Goal: Task Accomplishment & Management: Use online tool/utility

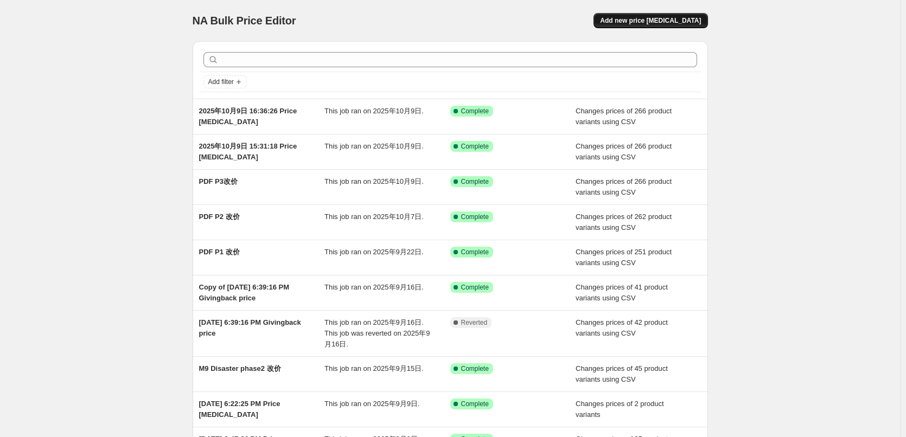
click at [643, 19] on span "Add new price [MEDICAL_DATA]" at bounding box center [650, 20] width 101 height 9
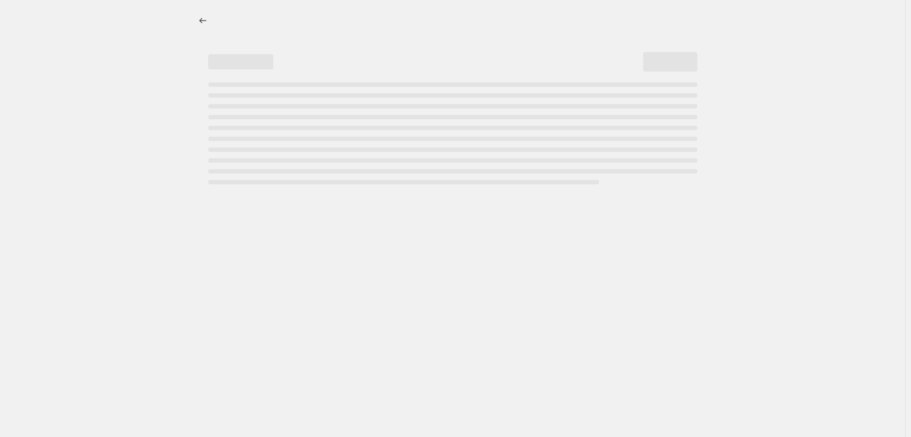
select select "percentage"
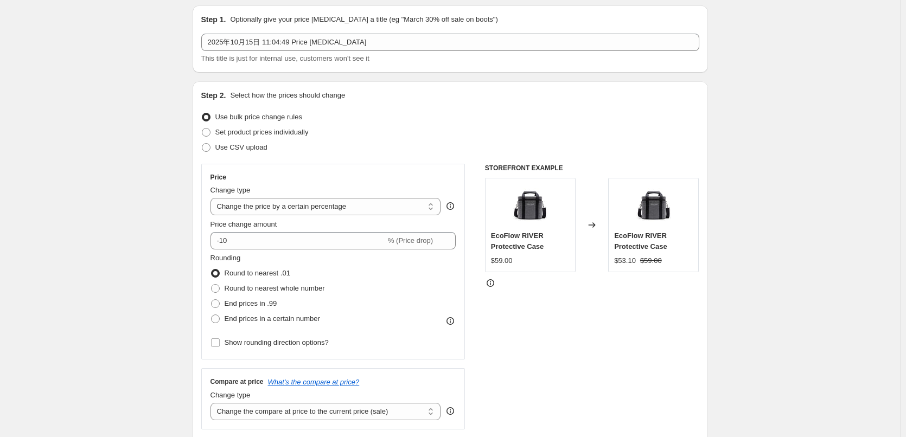
scroll to position [54, 0]
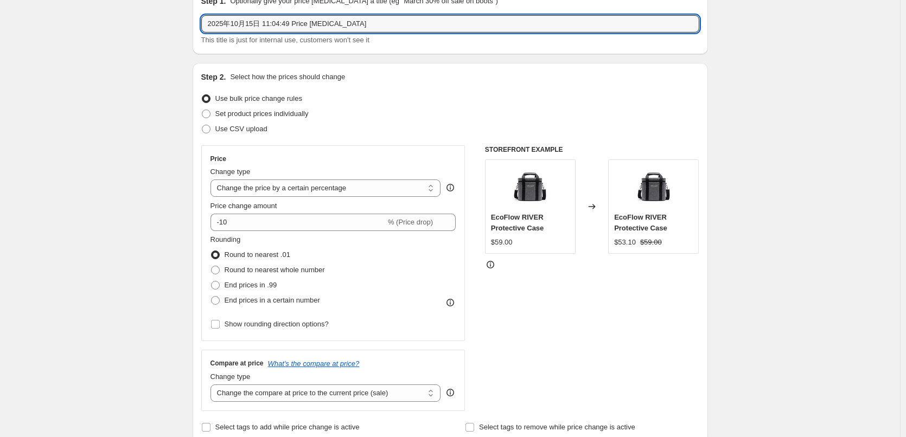
drag, startPoint x: 293, startPoint y: 23, endPoint x: 195, endPoint y: 37, distance: 99.2
click at [195, 37] on div "Step 1. Optionally give your price [MEDICAL_DATA] a title (eg "March 30% off sa…" at bounding box center [450, 20] width 515 height 67
drag, startPoint x: 233, startPoint y: 24, endPoint x: 239, endPoint y: 24, distance: 6.5
click at [239, 24] on input "hallowwen Price [MEDICAL_DATA]" at bounding box center [450, 23] width 498 height 17
type input "[DATE] Price [MEDICAL_DATA]"
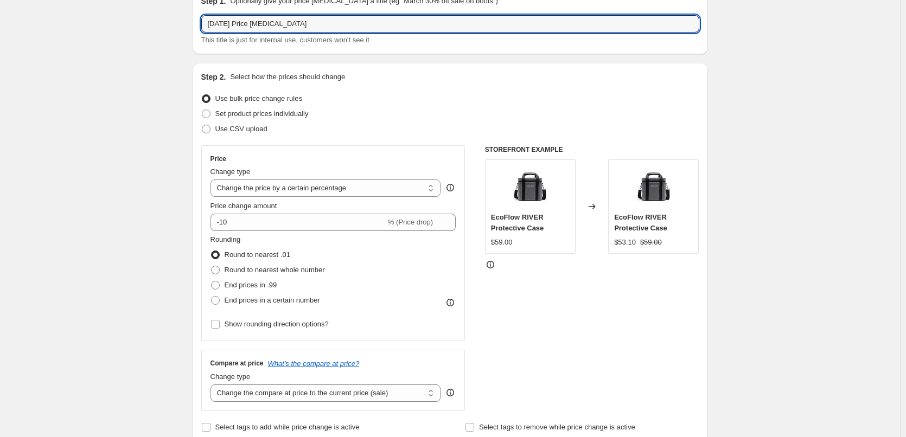
click at [400, 33] on div "[DATE] Price [MEDICAL_DATA] This title is just for internal use, customers won'…" at bounding box center [450, 30] width 498 height 30
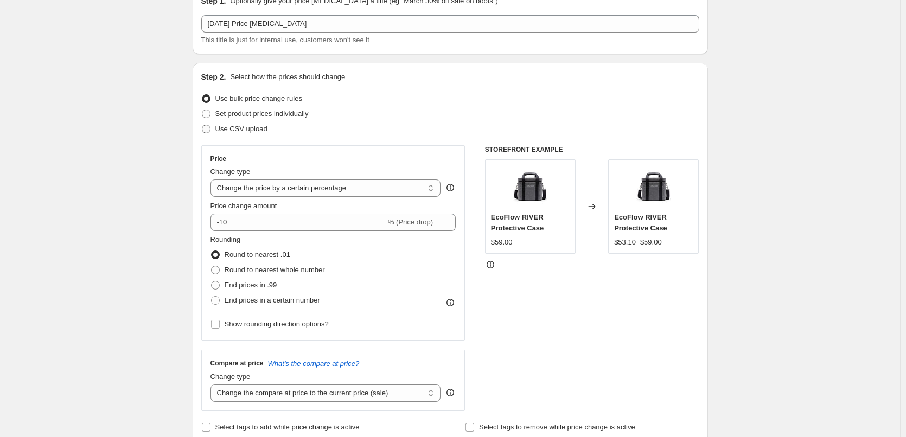
click at [253, 131] on span "Use CSV upload" at bounding box center [241, 129] width 52 height 8
click at [202, 125] on input "Use CSV upload" at bounding box center [202, 125] width 1 height 1
radio input "true"
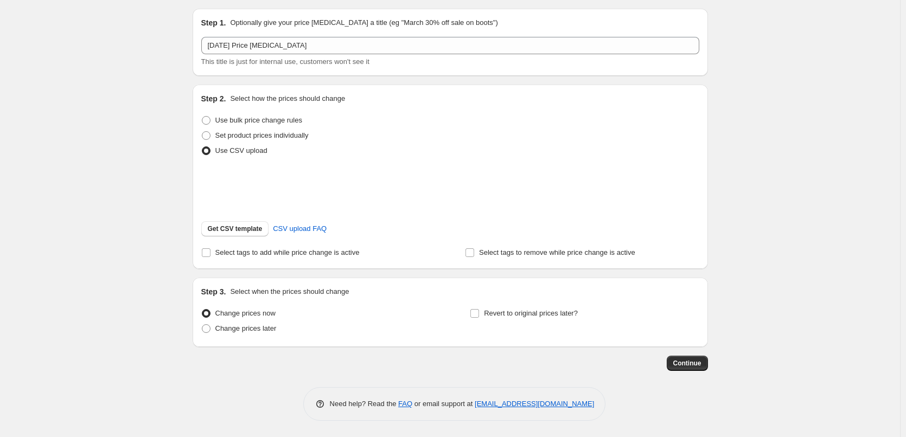
scroll to position [47, 0]
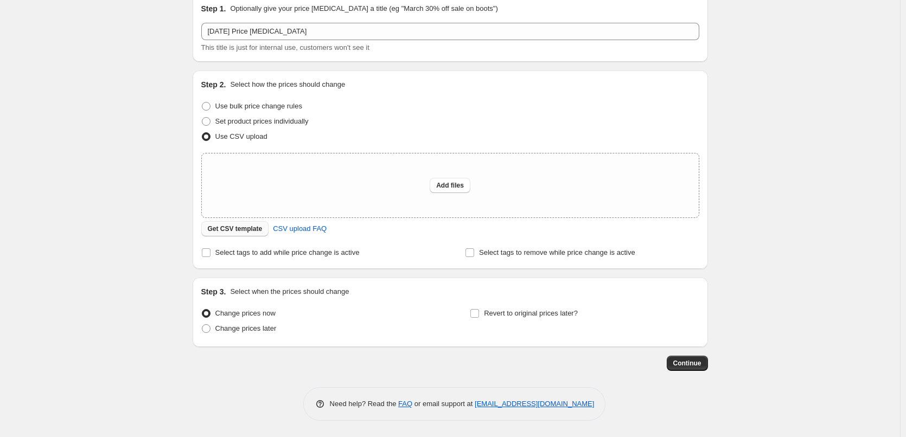
click at [233, 231] on span "Get CSV template" at bounding box center [235, 229] width 55 height 9
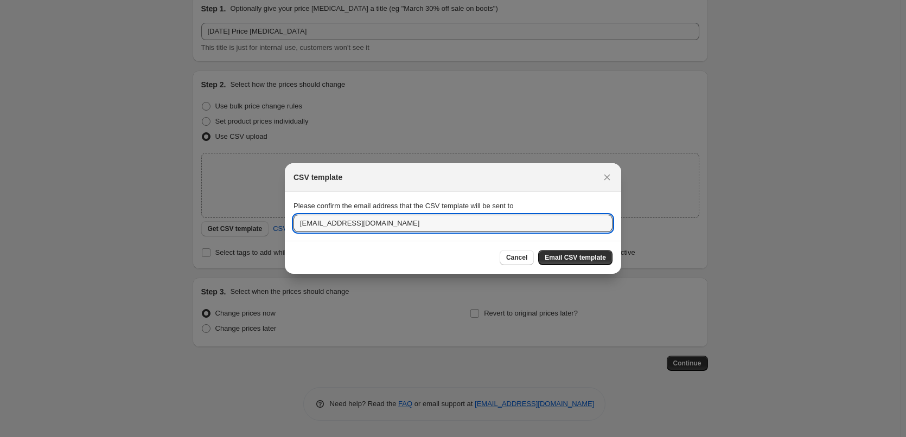
drag, startPoint x: 331, startPoint y: 222, endPoint x: 272, endPoint y: 219, distance: 59.2
click at [272, 437] on div "CSV template Please confirm the email address that the CSV template will be sen…" at bounding box center [453, 437] width 906 height 0
click at [339, 227] on input "@[DOMAIN_NAME]" at bounding box center [452, 223] width 319 height 17
drag, startPoint x: 362, startPoint y: 220, endPoint x: 251, endPoint y: 226, distance: 111.4
click at [251, 437] on div "CSV template Please confirm the email address that the CSV template will be sen…" at bounding box center [453, 437] width 906 height 0
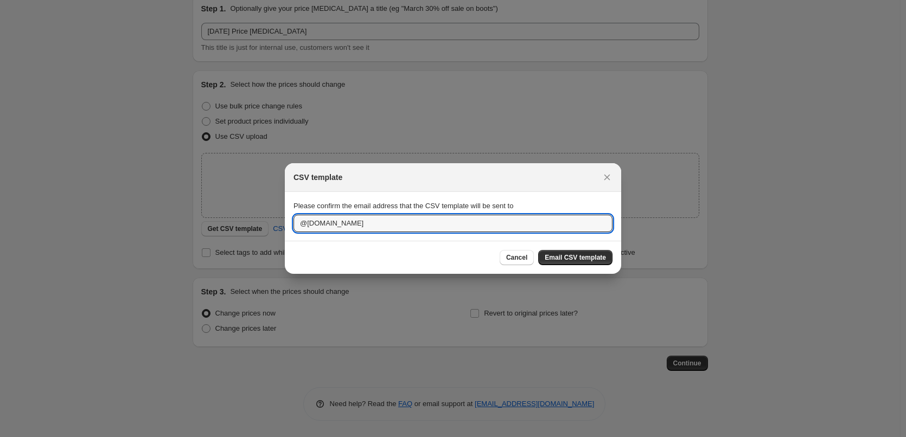
paste input "[PERSON_NAME].jin"
type input "[PERSON_NAME][EMAIL_ADDRESS][DOMAIN_NAME]"
click at [559, 255] on span "Email CSV template" at bounding box center [575, 257] width 61 height 9
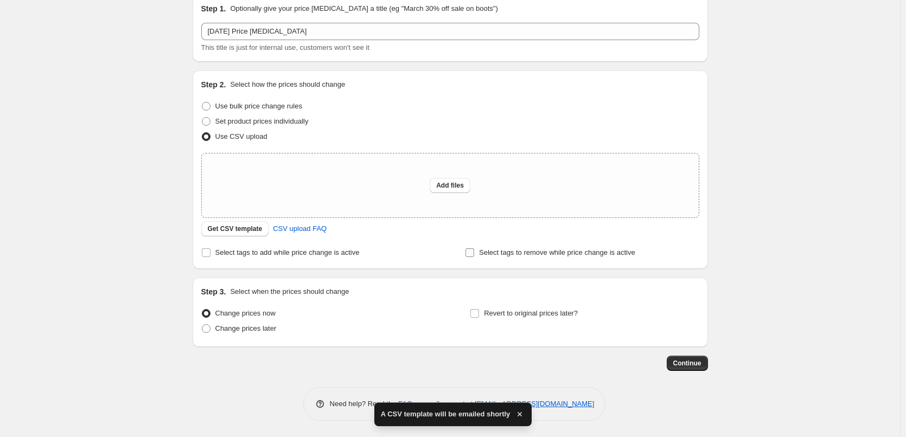
drag, startPoint x: 555, startPoint y: 260, endPoint x: 571, endPoint y: 259, distance: 15.2
drag, startPoint x: 571, startPoint y: 259, endPoint x: 770, endPoint y: 308, distance: 205.6
click at [775, 294] on div "Create new price [MEDICAL_DATA]. This page is ready Create new price [MEDICAL_D…" at bounding box center [450, 195] width 900 height 484
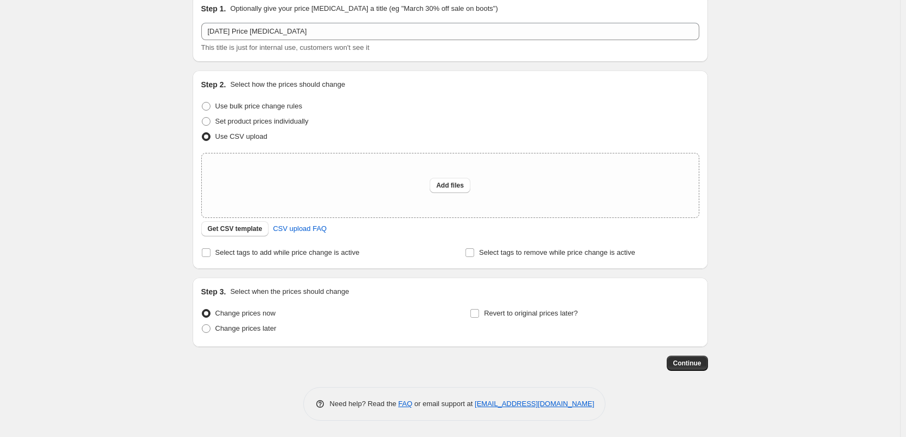
drag, startPoint x: 360, startPoint y: 404, endPoint x: 292, endPoint y: 397, distance: 68.1
